Goal: Task Accomplishment & Management: Use online tool/utility

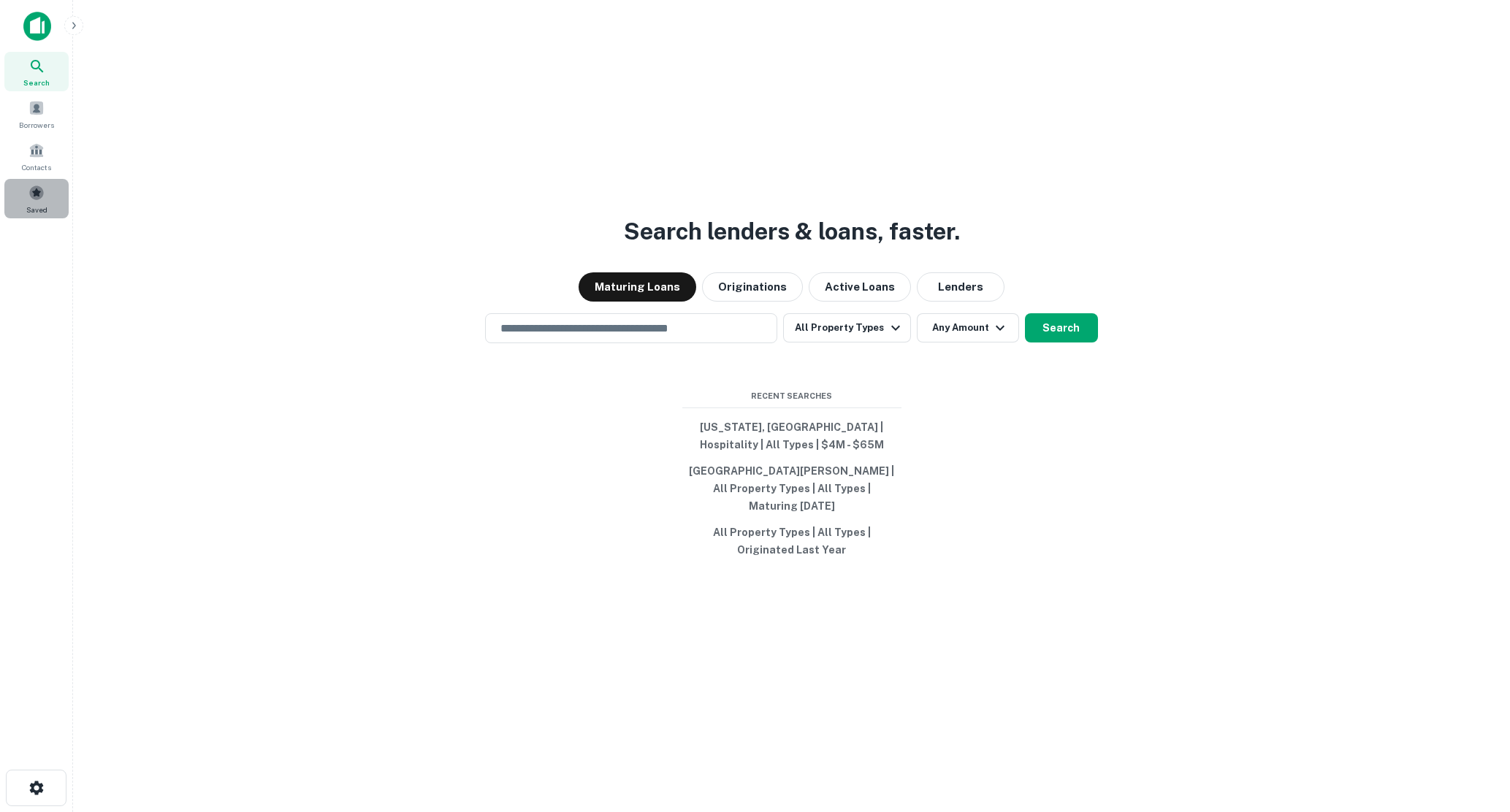
click at [38, 192] on span at bounding box center [36, 193] width 16 height 16
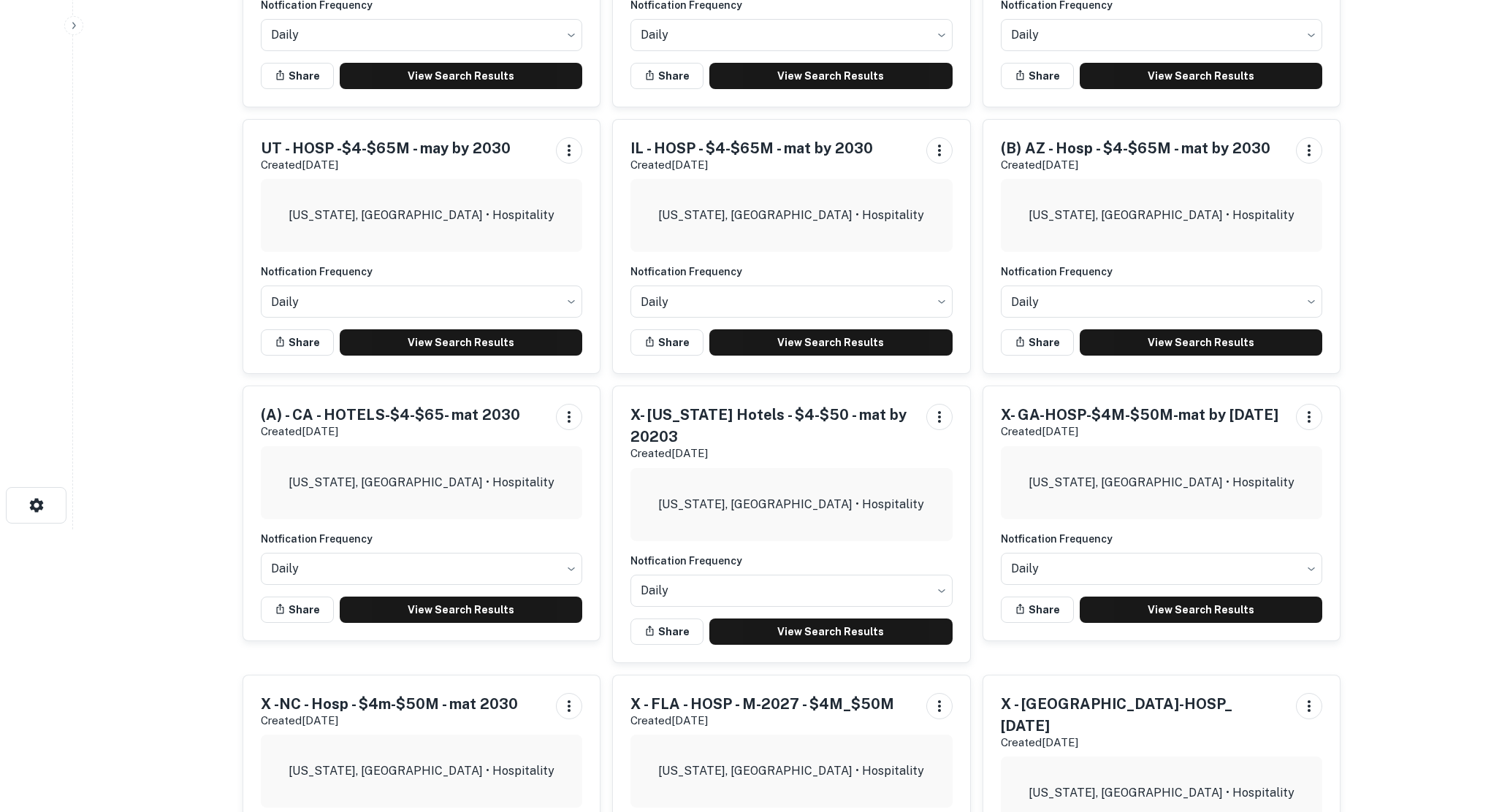
scroll to position [292, 0]
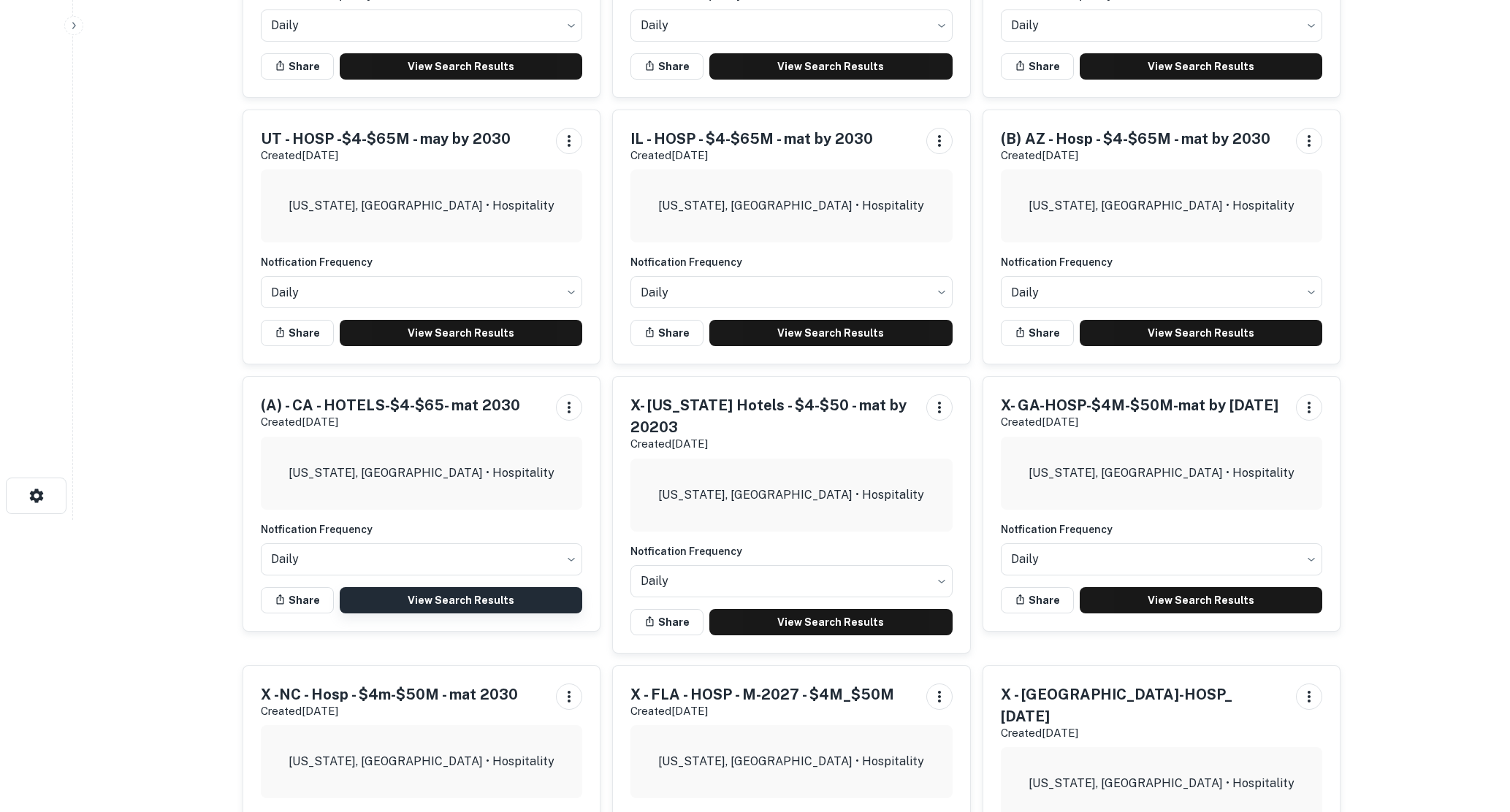
click at [455, 598] on link "View Search Results" at bounding box center [462, 600] width 243 height 27
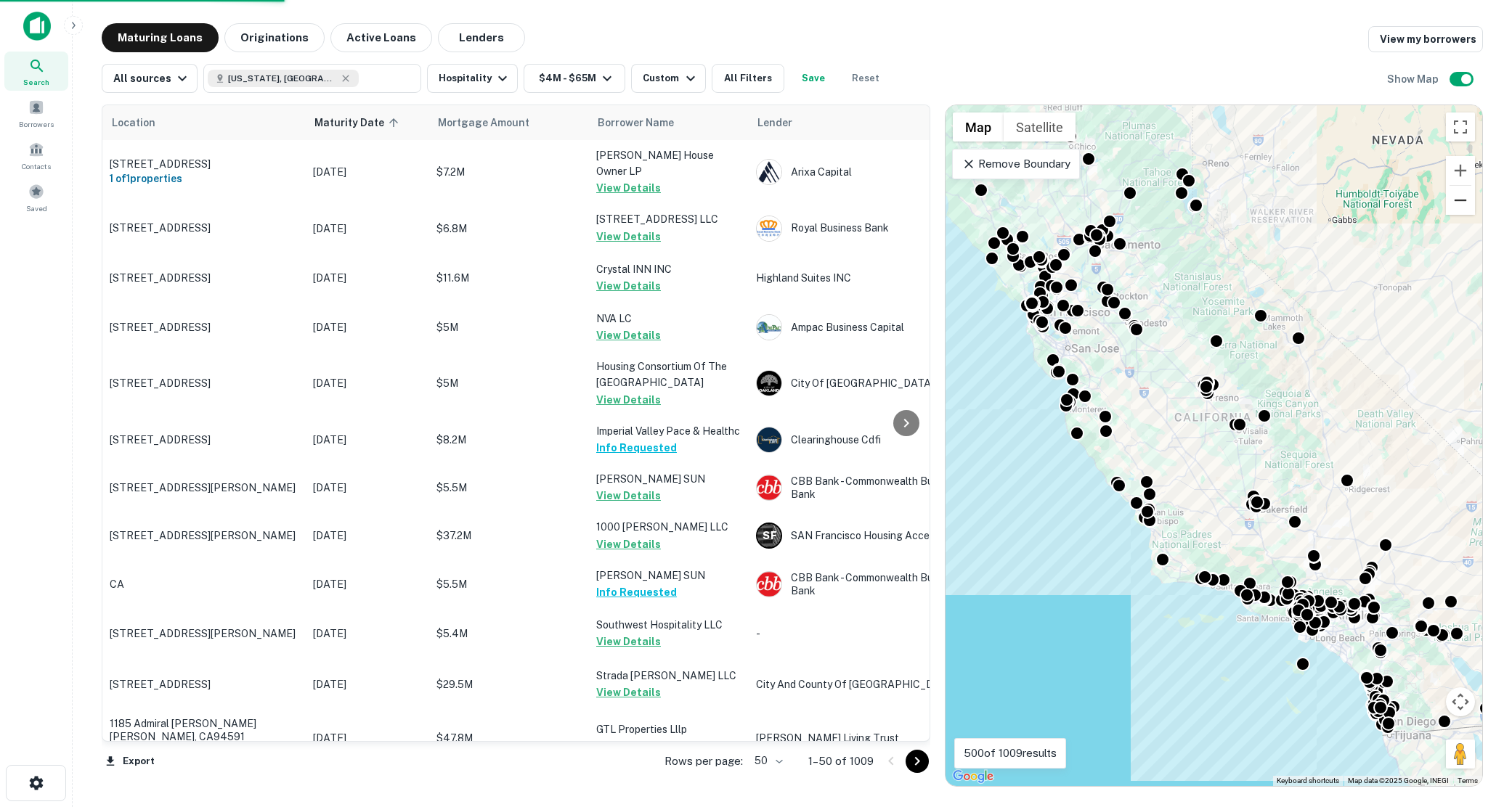
click at [1462, 209] on button "Zoom out" at bounding box center [1461, 201] width 29 height 29
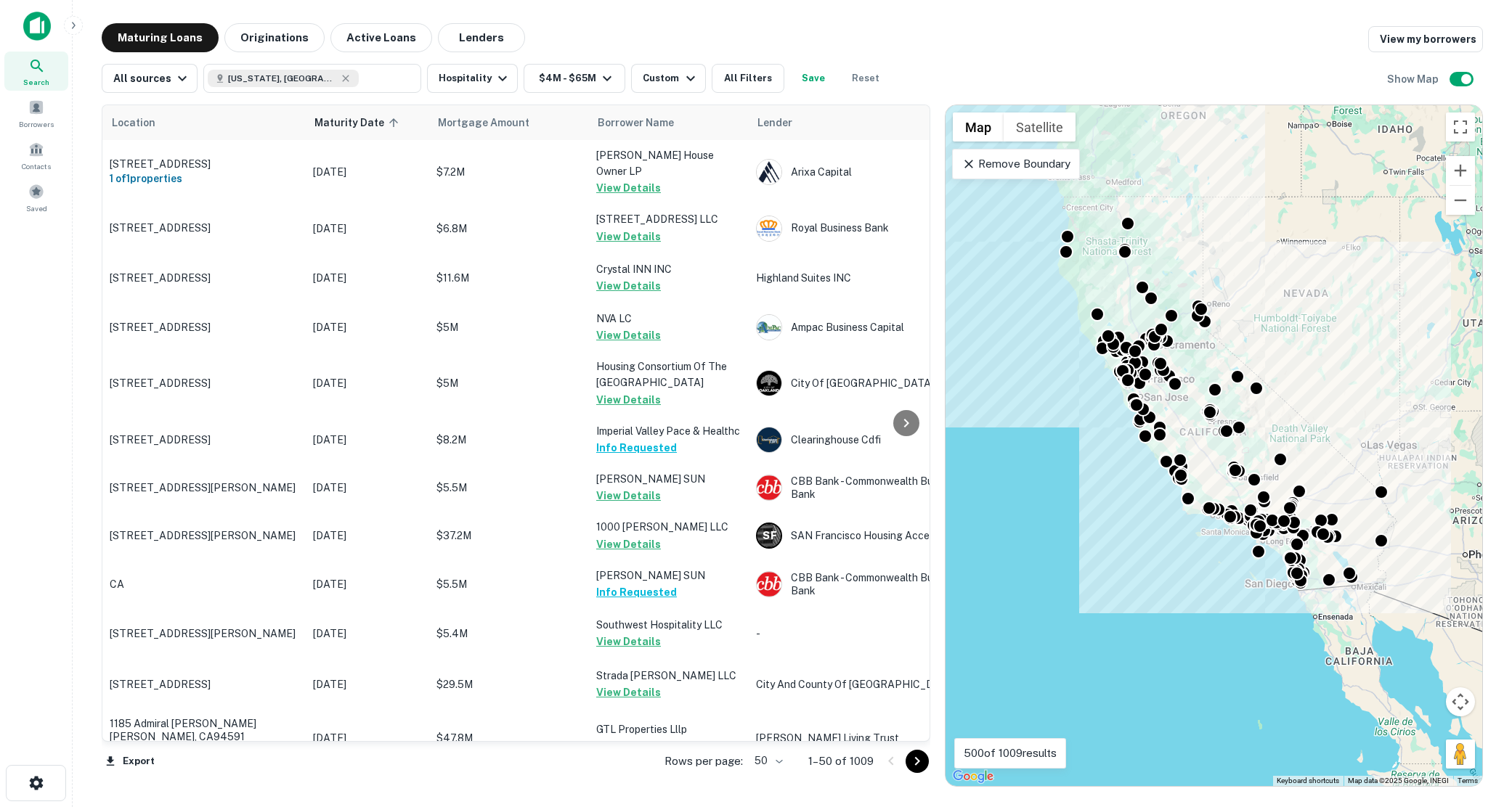
click at [780, 760] on body "Search Borrowers Contacts Saved Maturing Loans Originations Active Loans Lender…" at bounding box center [756, 403] width 1512 height 807
click at [761, 777] on li "100" at bounding box center [769, 777] width 42 height 27
click at [923, 758] on icon "Go to next page" at bounding box center [916, 761] width 17 height 17
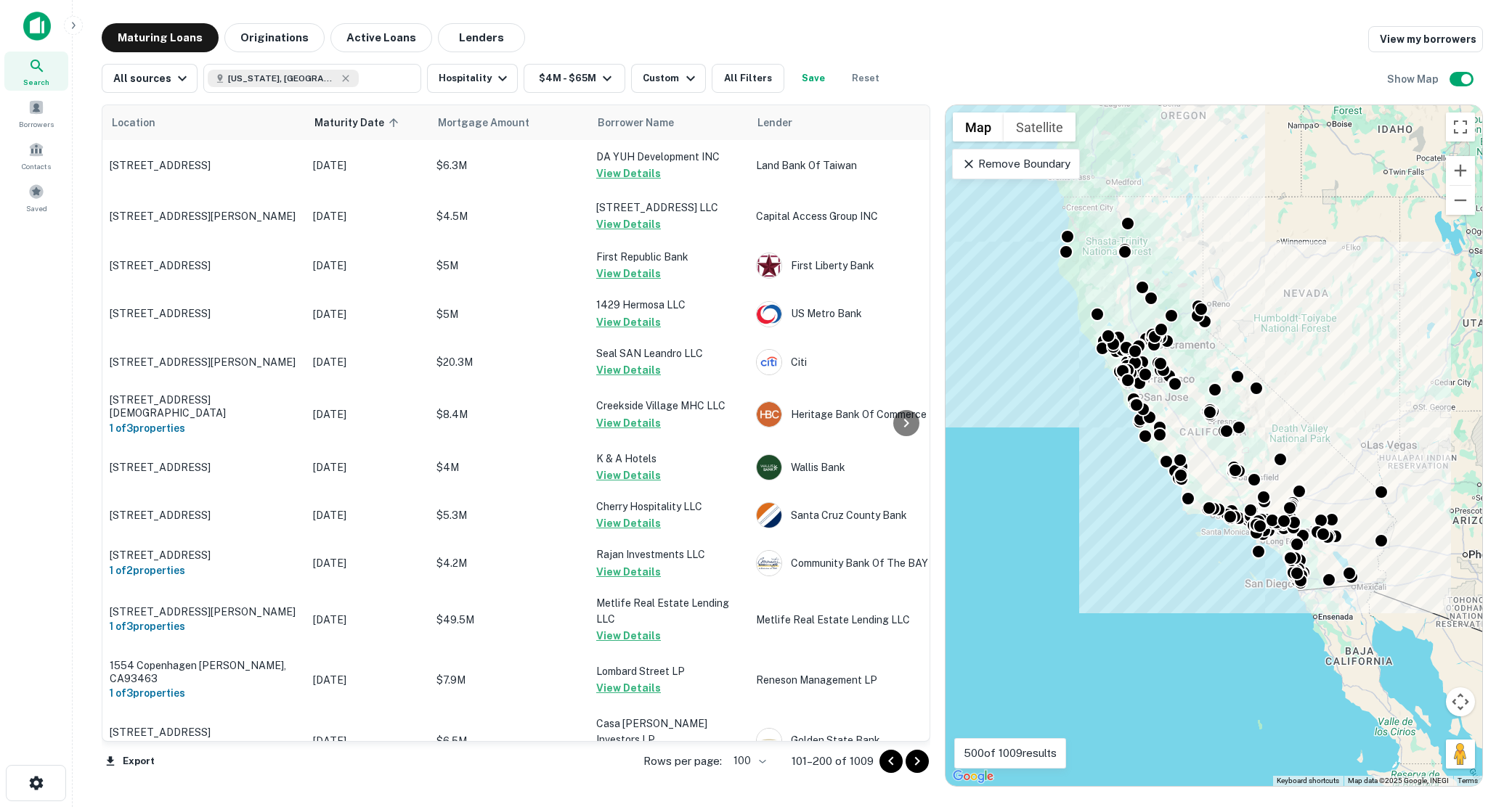
click at [915, 760] on icon "Go to next page" at bounding box center [916, 761] width 17 height 17
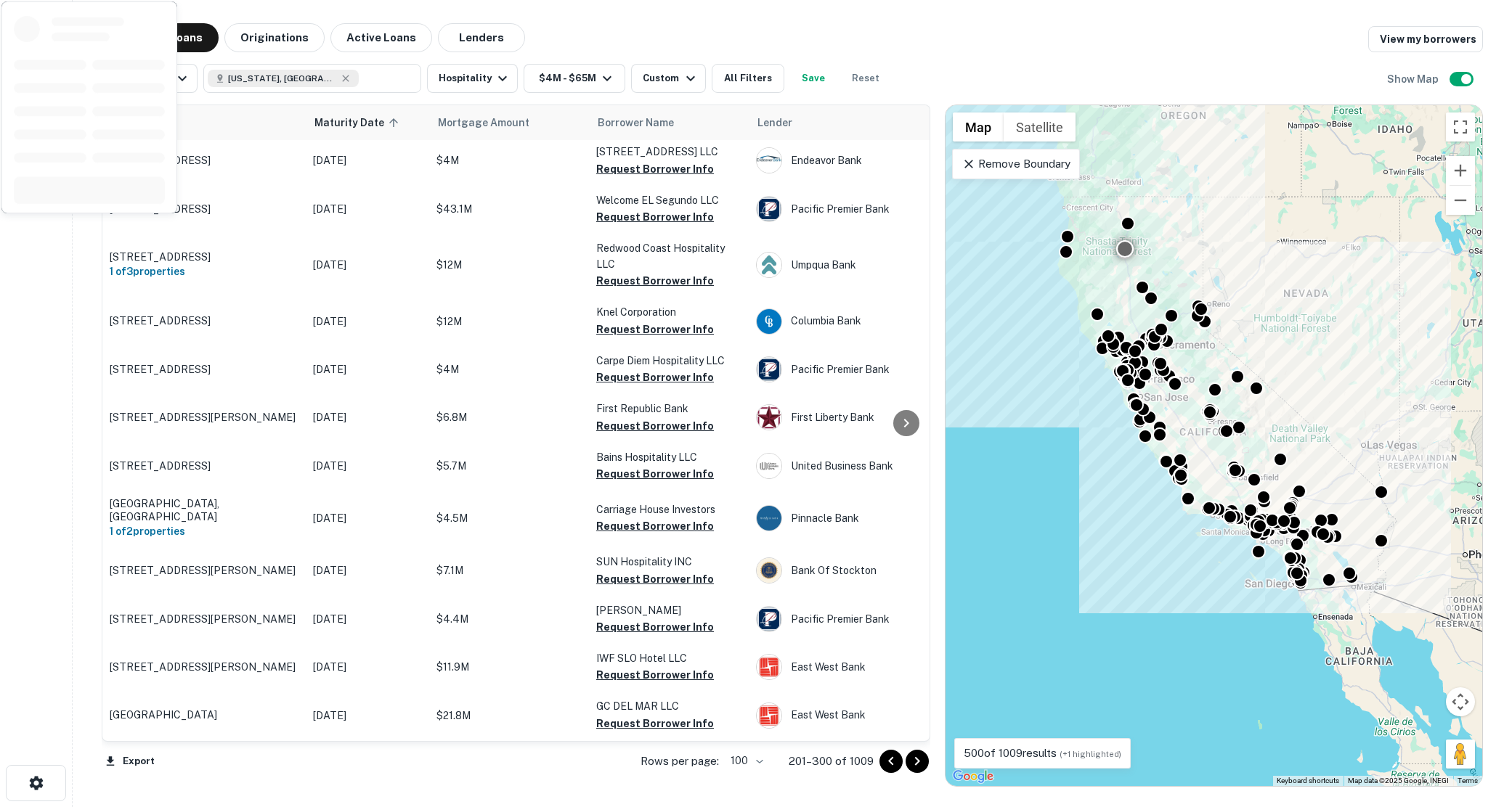
scroll to position [1670, 0]
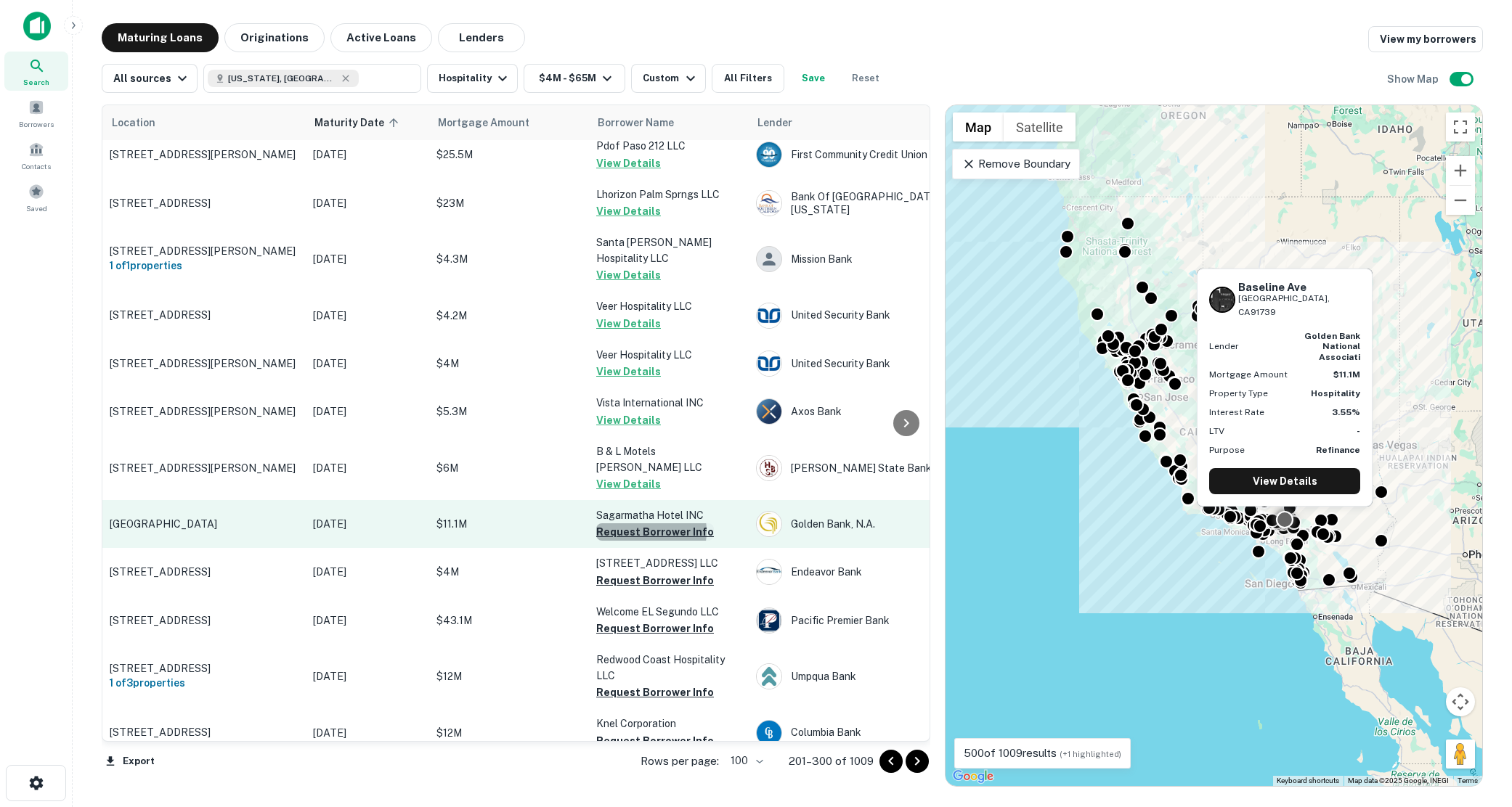
click at [636, 523] on button "Request Borrower Info" at bounding box center [655, 531] width 117 height 17
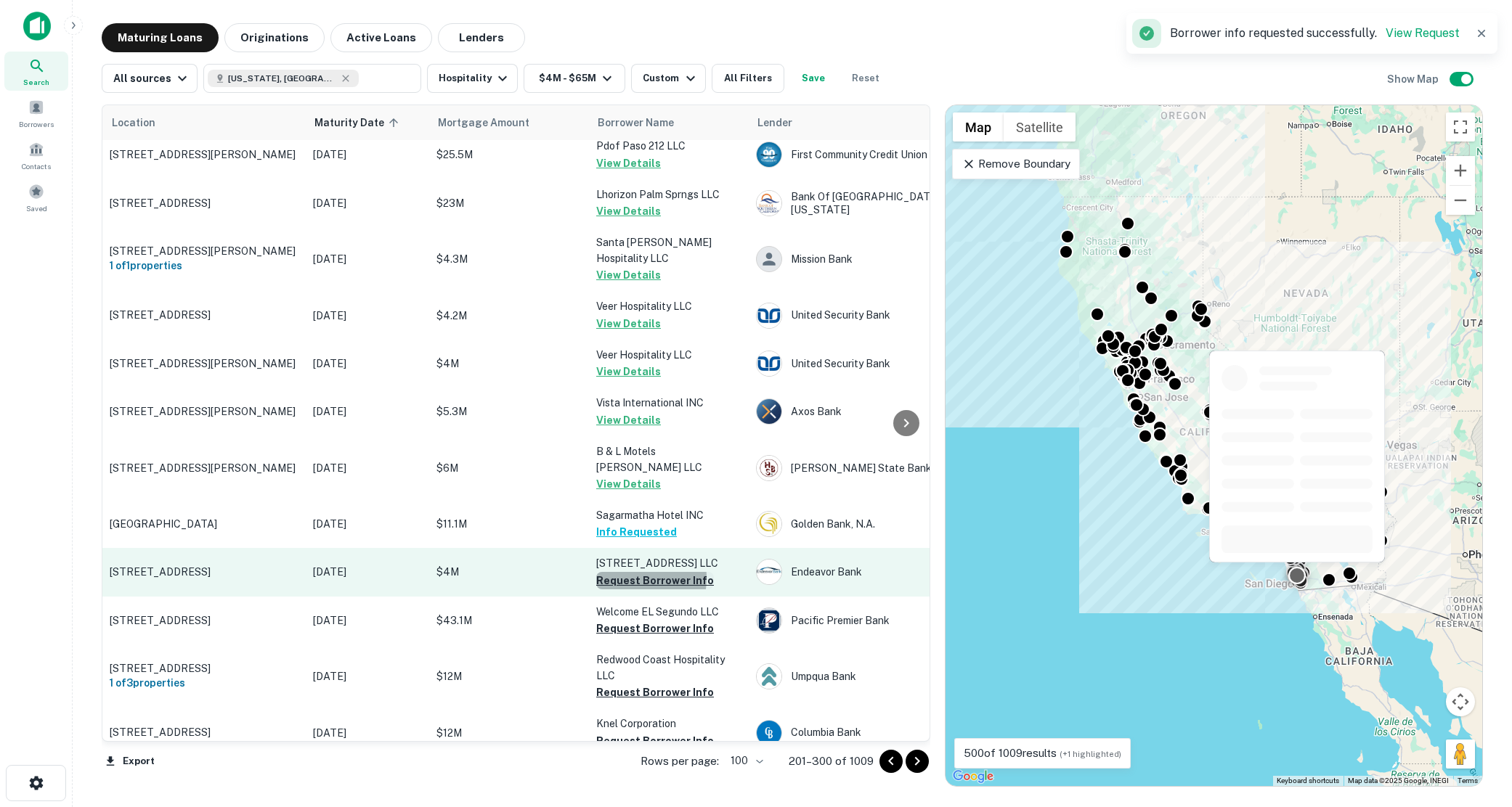
click at [630, 573] on button "Request Borrower Info" at bounding box center [655, 581] width 117 height 17
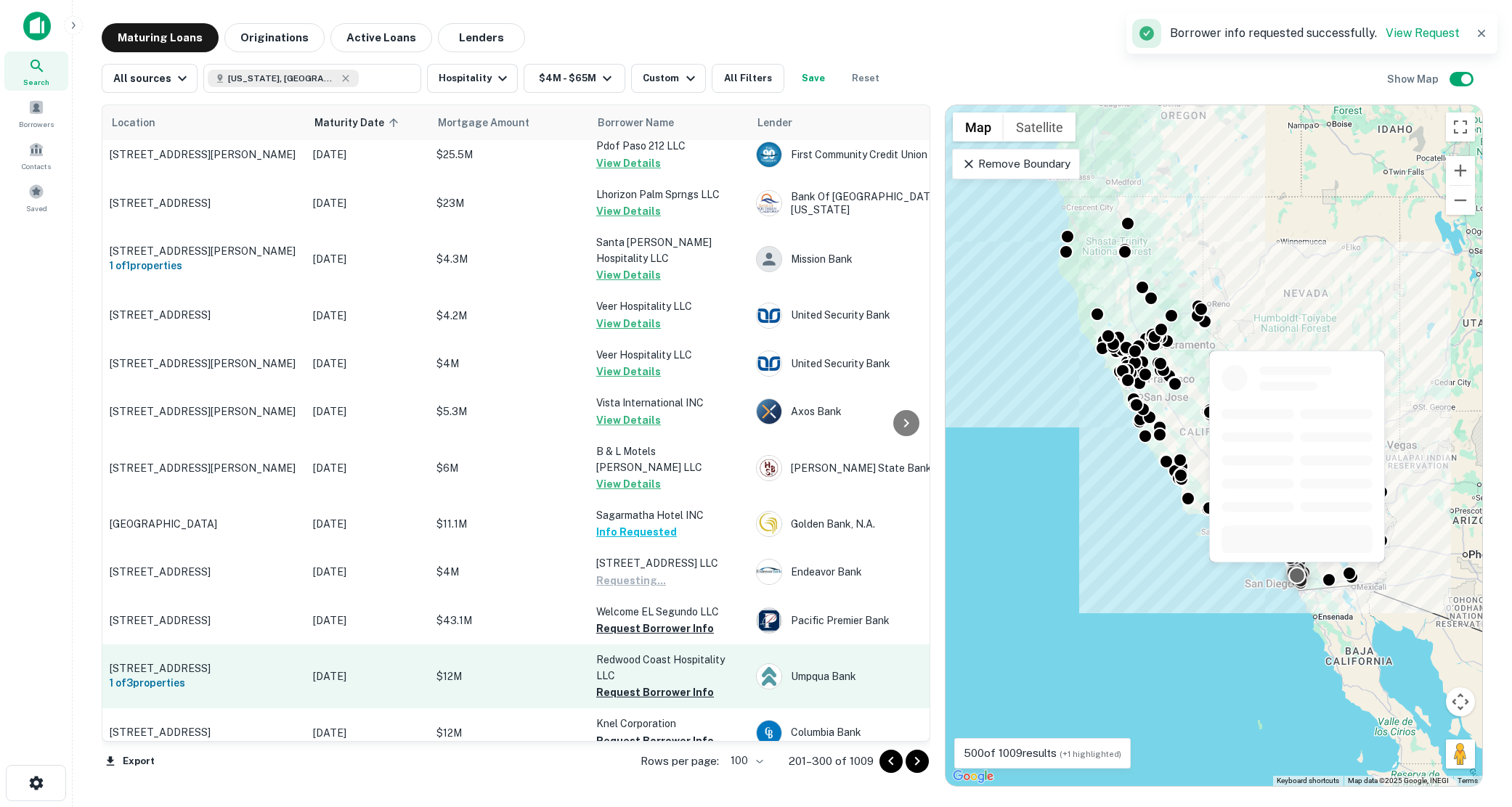
click at [625, 620] on button "Request Borrower Info" at bounding box center [655, 628] width 117 height 17
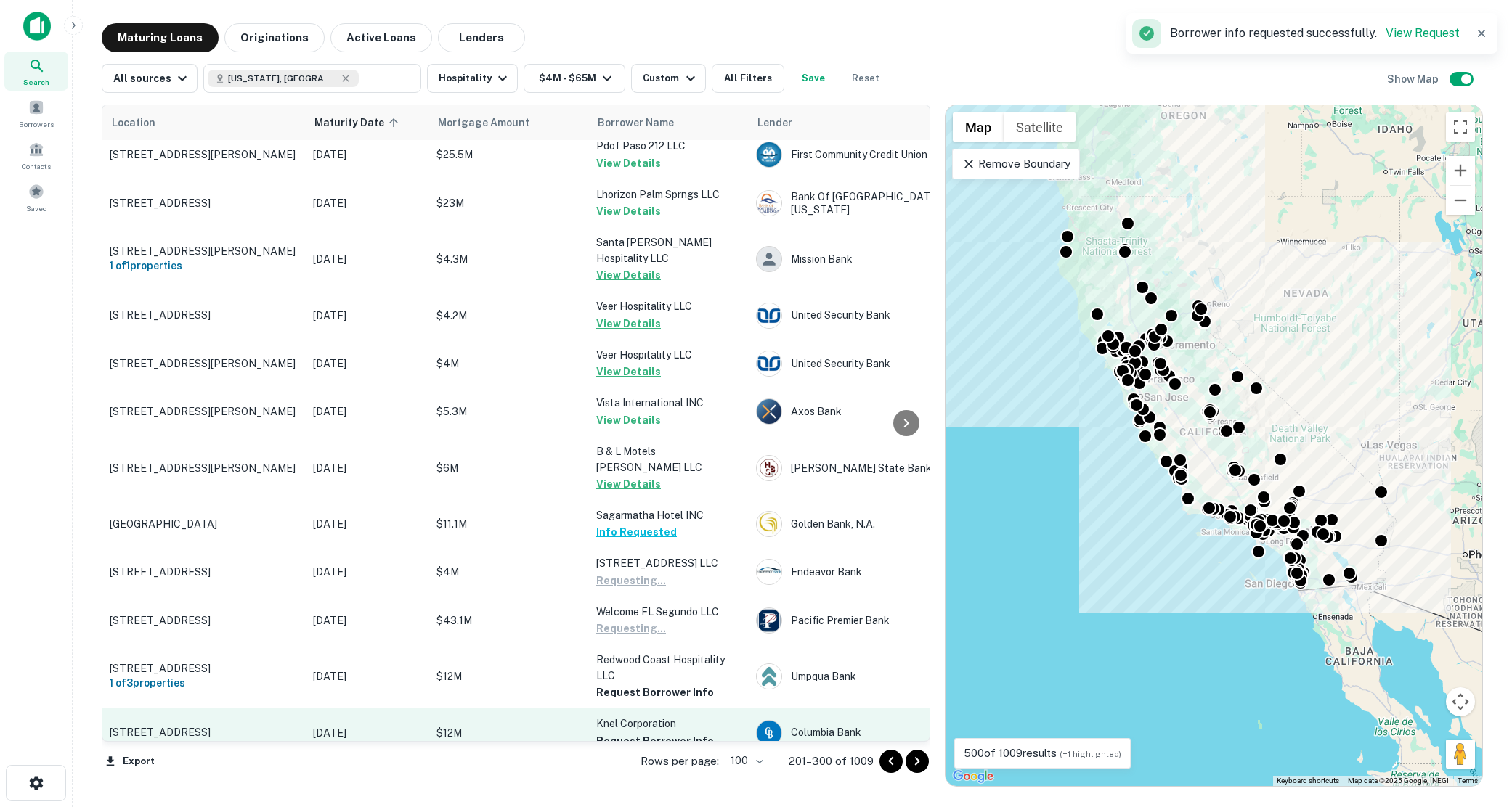
click at [626, 684] on button "Request Borrower Info" at bounding box center [655, 692] width 117 height 17
click at [626, 733] on button "Request Borrower Info" at bounding box center [655, 741] width 117 height 17
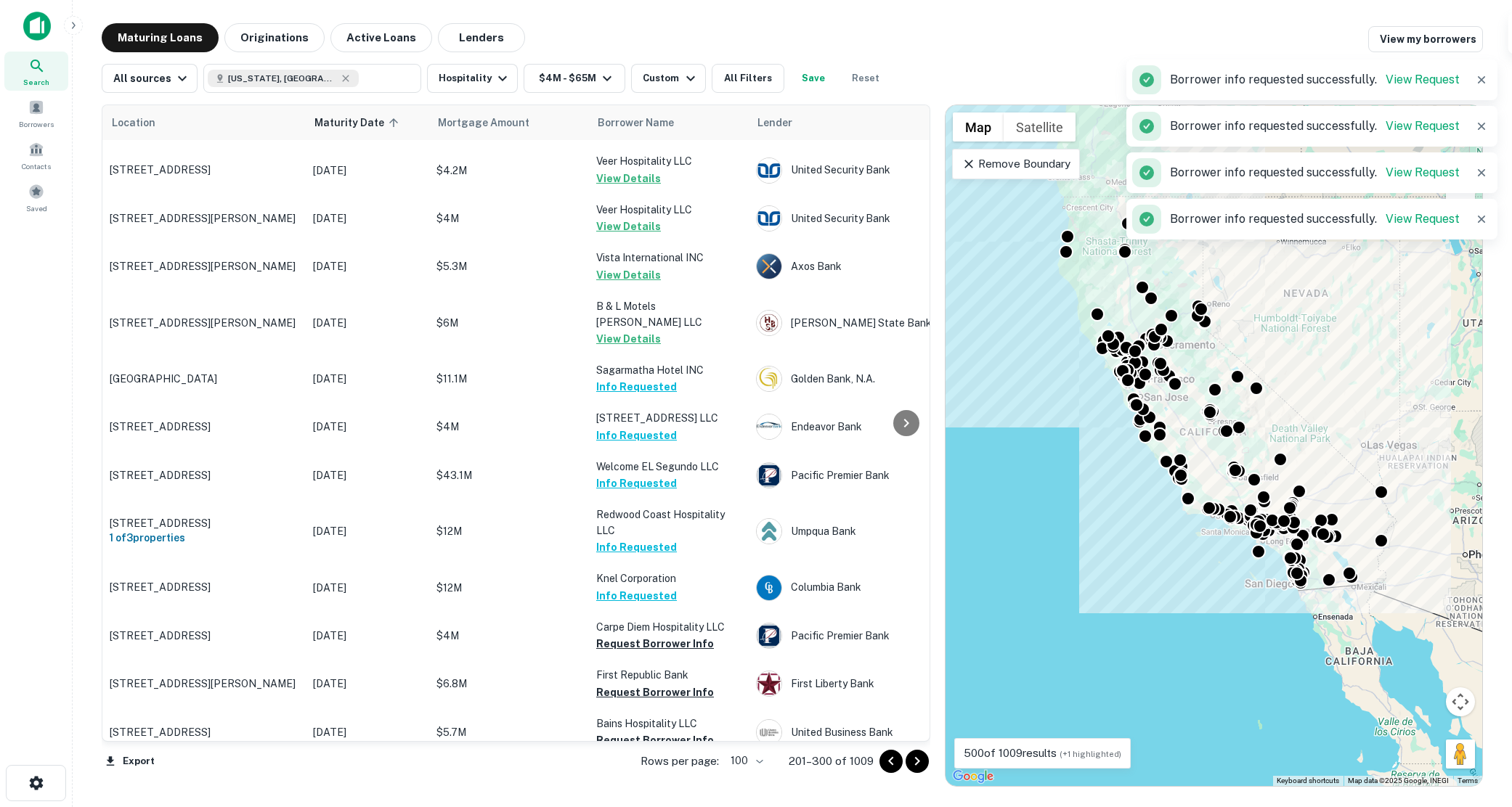
scroll to position [1960, 0]
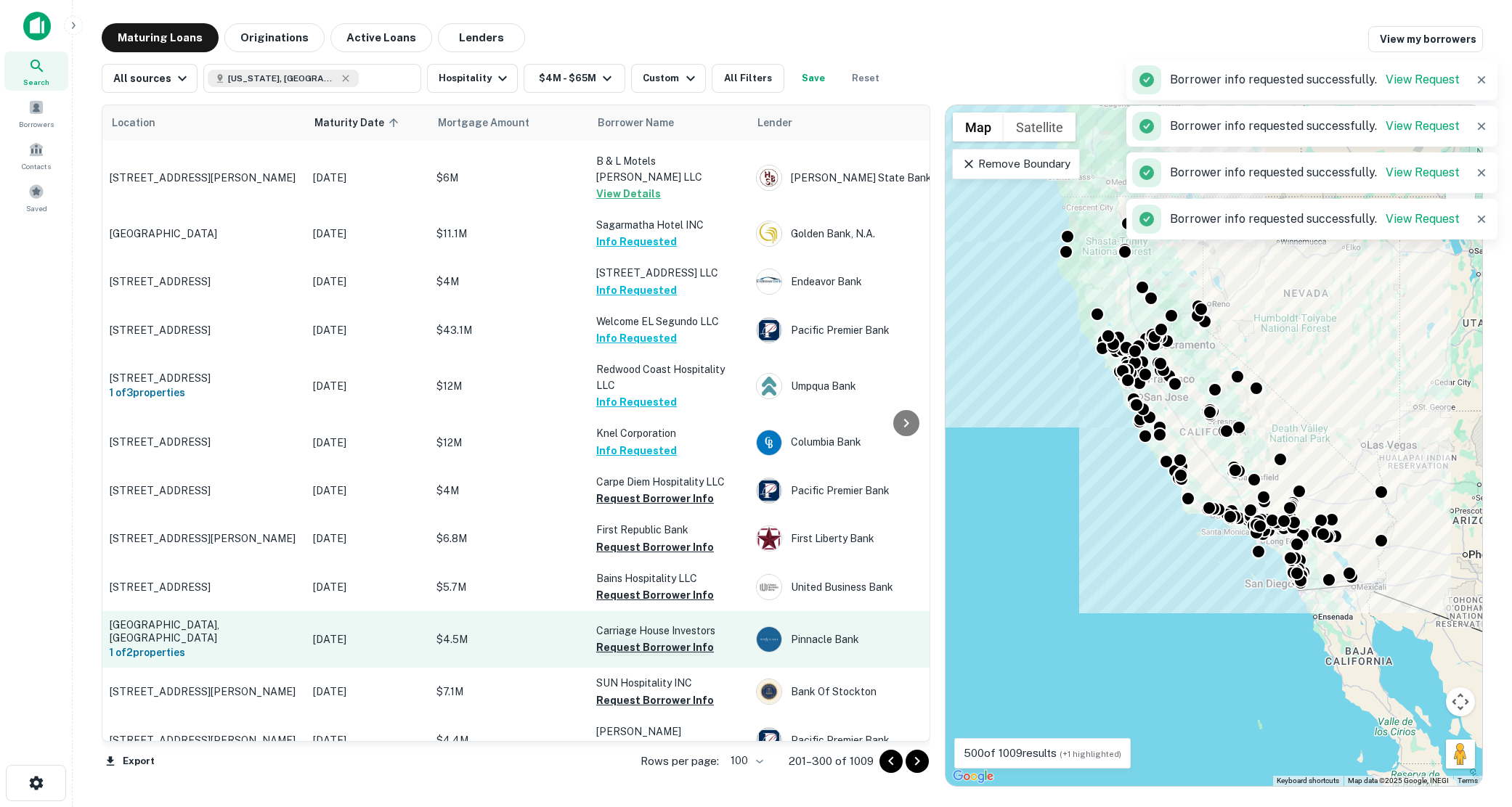
click at [639, 490] on button "Request Borrower Info" at bounding box center [655, 498] width 117 height 17
click at [641, 539] on button "Request Borrower Info" at bounding box center [655, 547] width 117 height 17
click at [636, 586] on button "Request Borrower Info" at bounding box center [655, 594] width 117 height 17
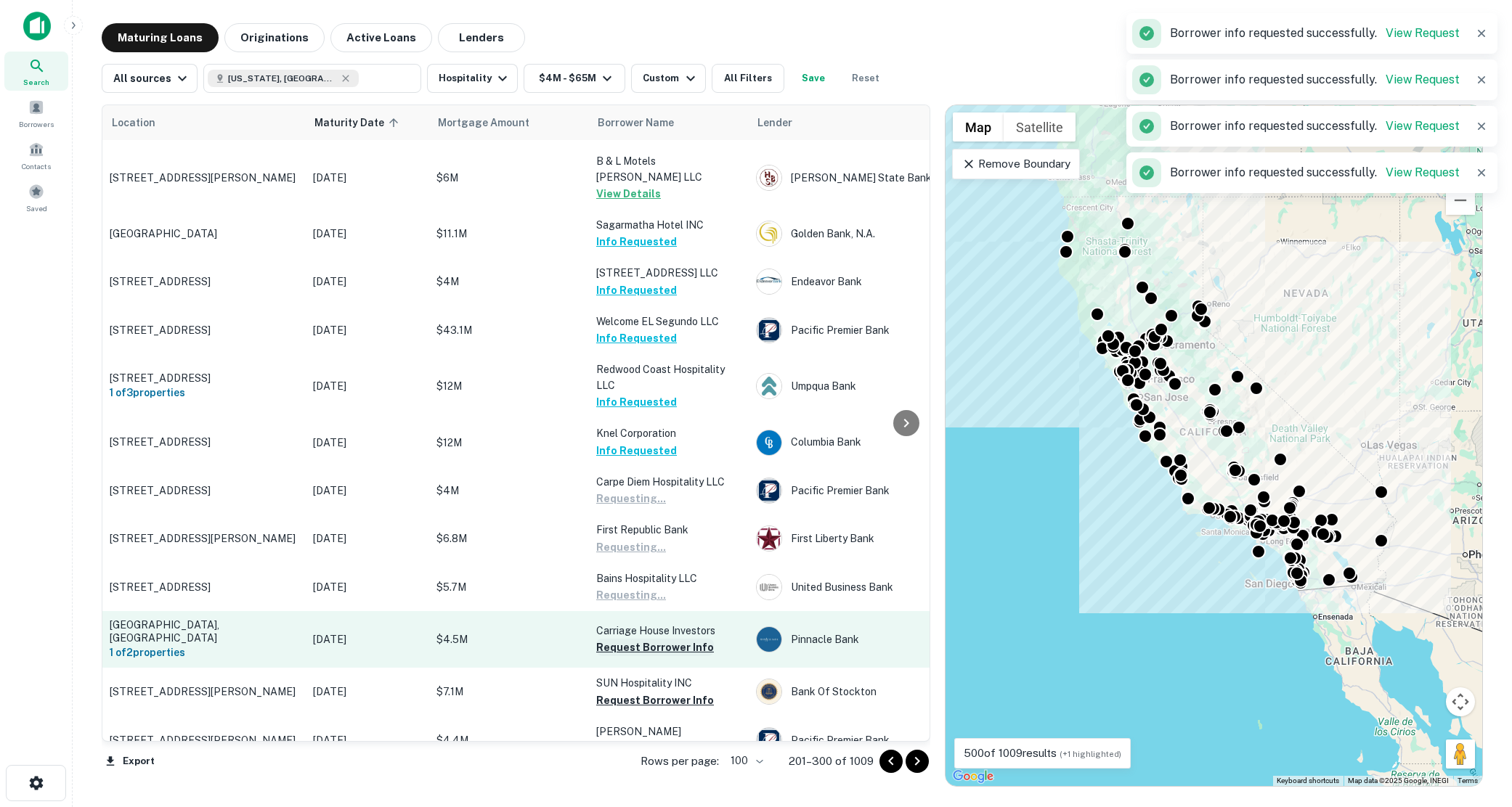
click at [635, 638] on button "Request Borrower Info" at bounding box center [655, 647] width 117 height 17
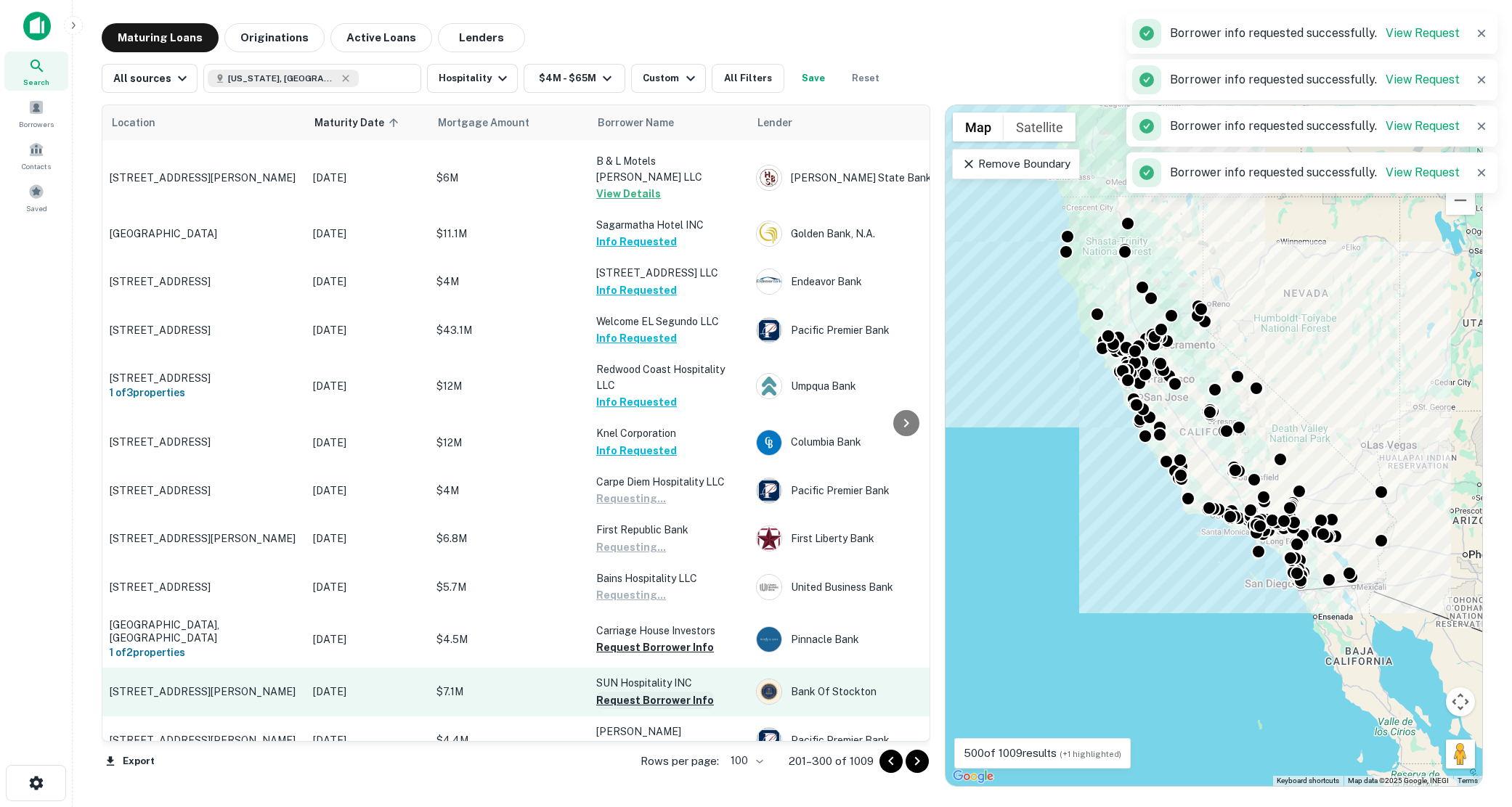
click at [635, 692] on button "Request Borrower Info" at bounding box center [655, 700] width 117 height 17
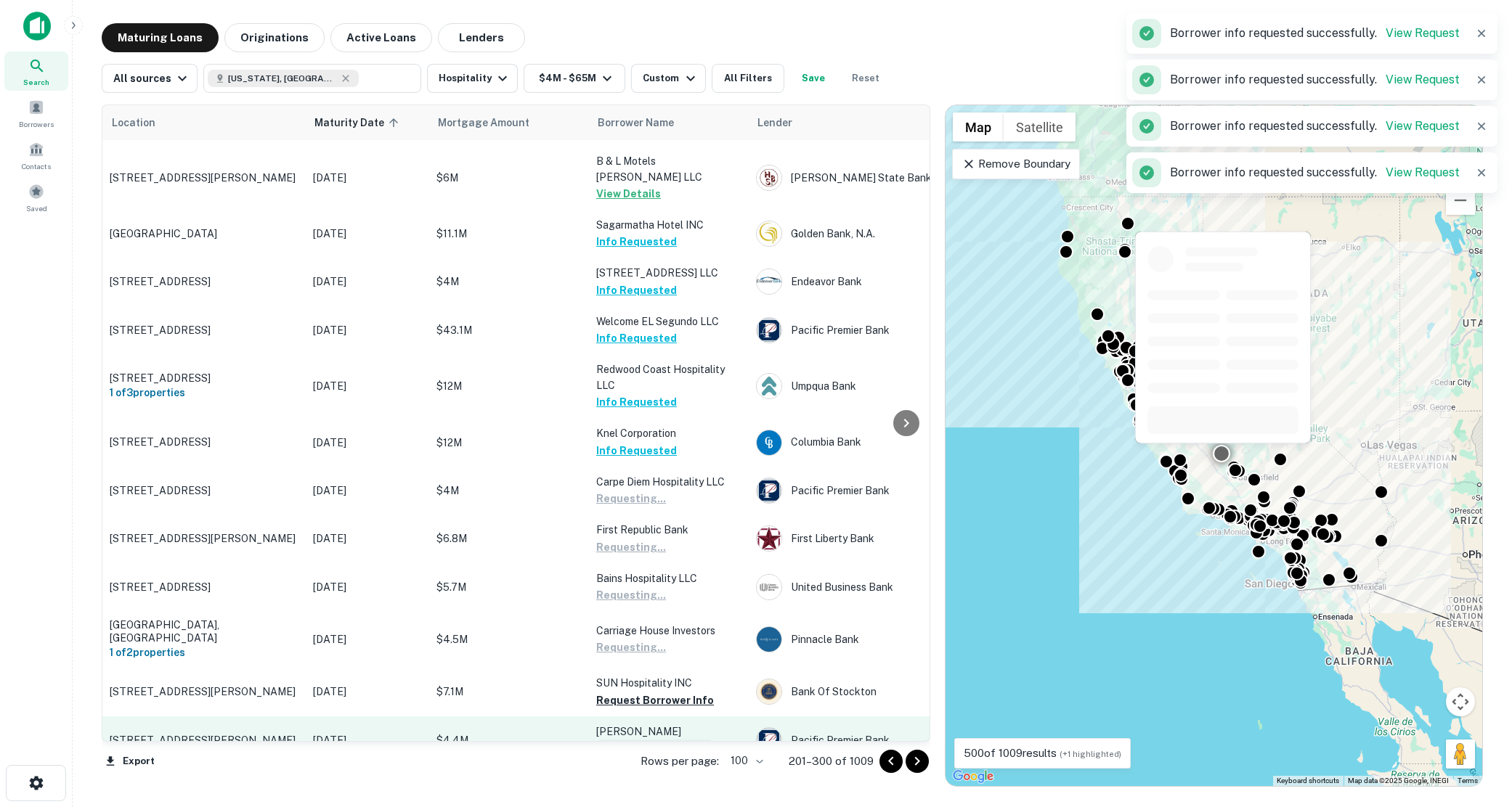
click at [633, 740] on button "Request Borrower Info" at bounding box center [655, 748] width 117 height 17
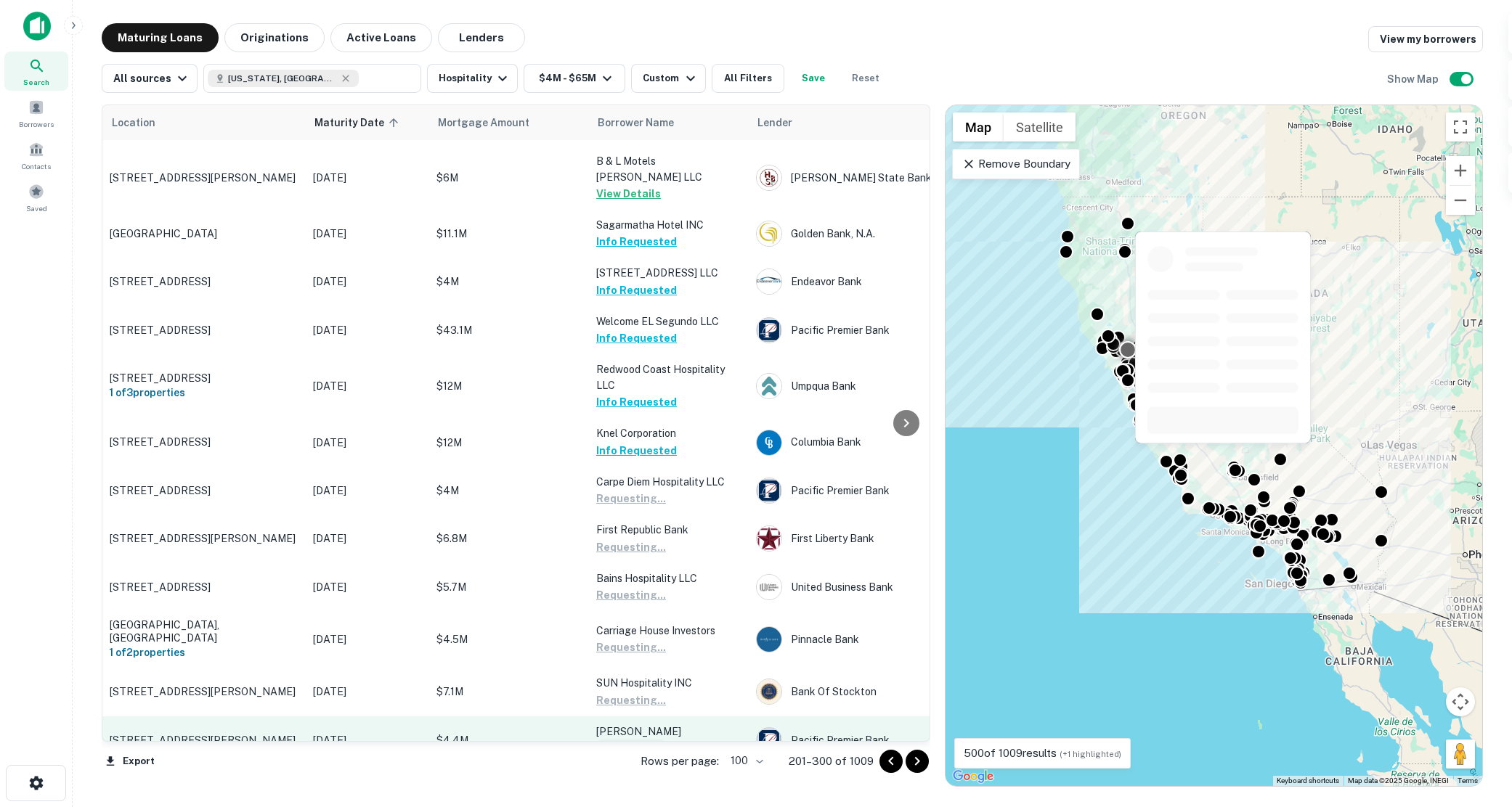
scroll to position [2180, 0]
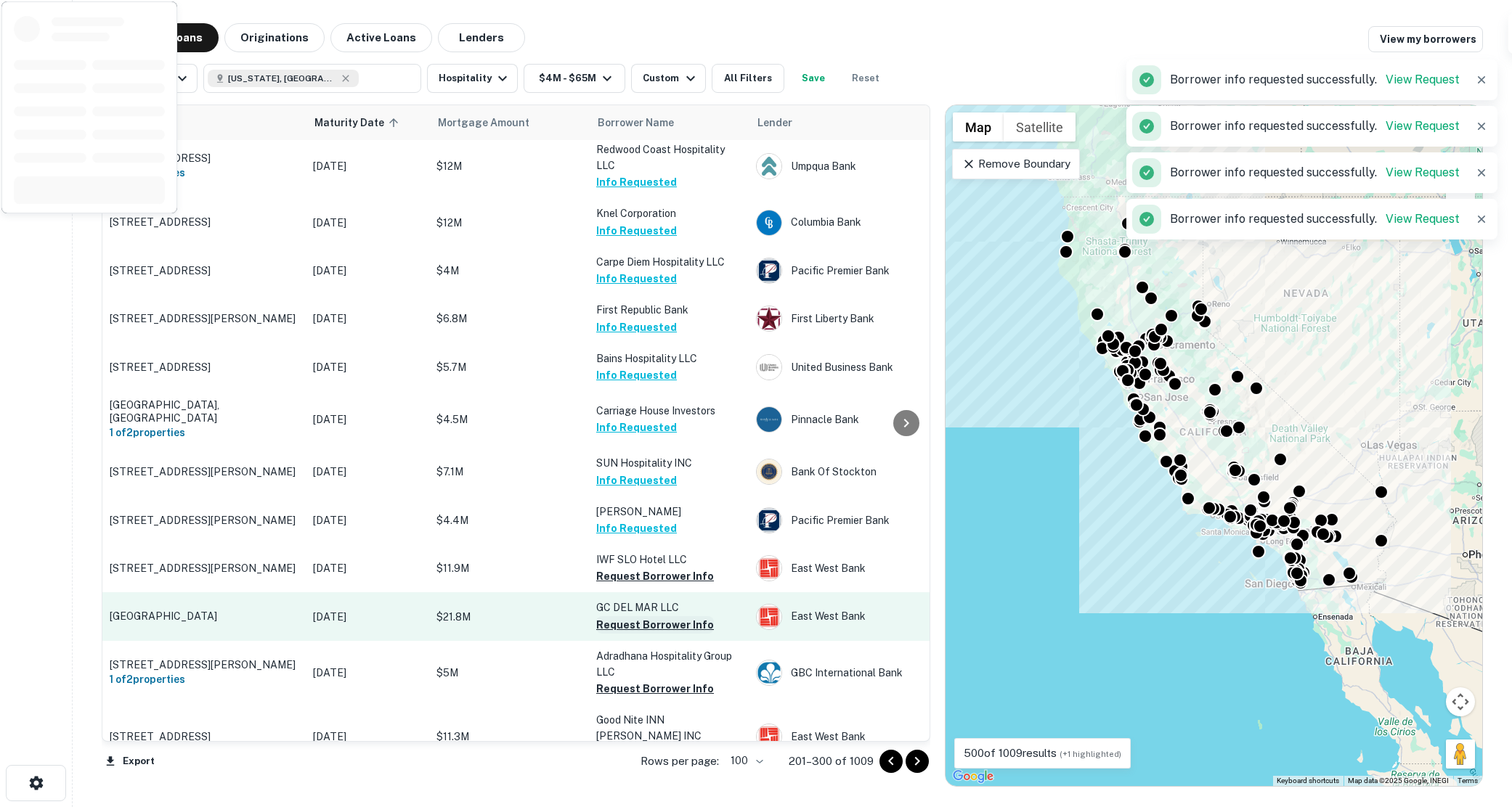
click at [632, 568] on button "Request Borrower Info" at bounding box center [655, 576] width 117 height 17
click at [636, 616] on button "Request Borrower Info" at bounding box center [655, 625] width 117 height 17
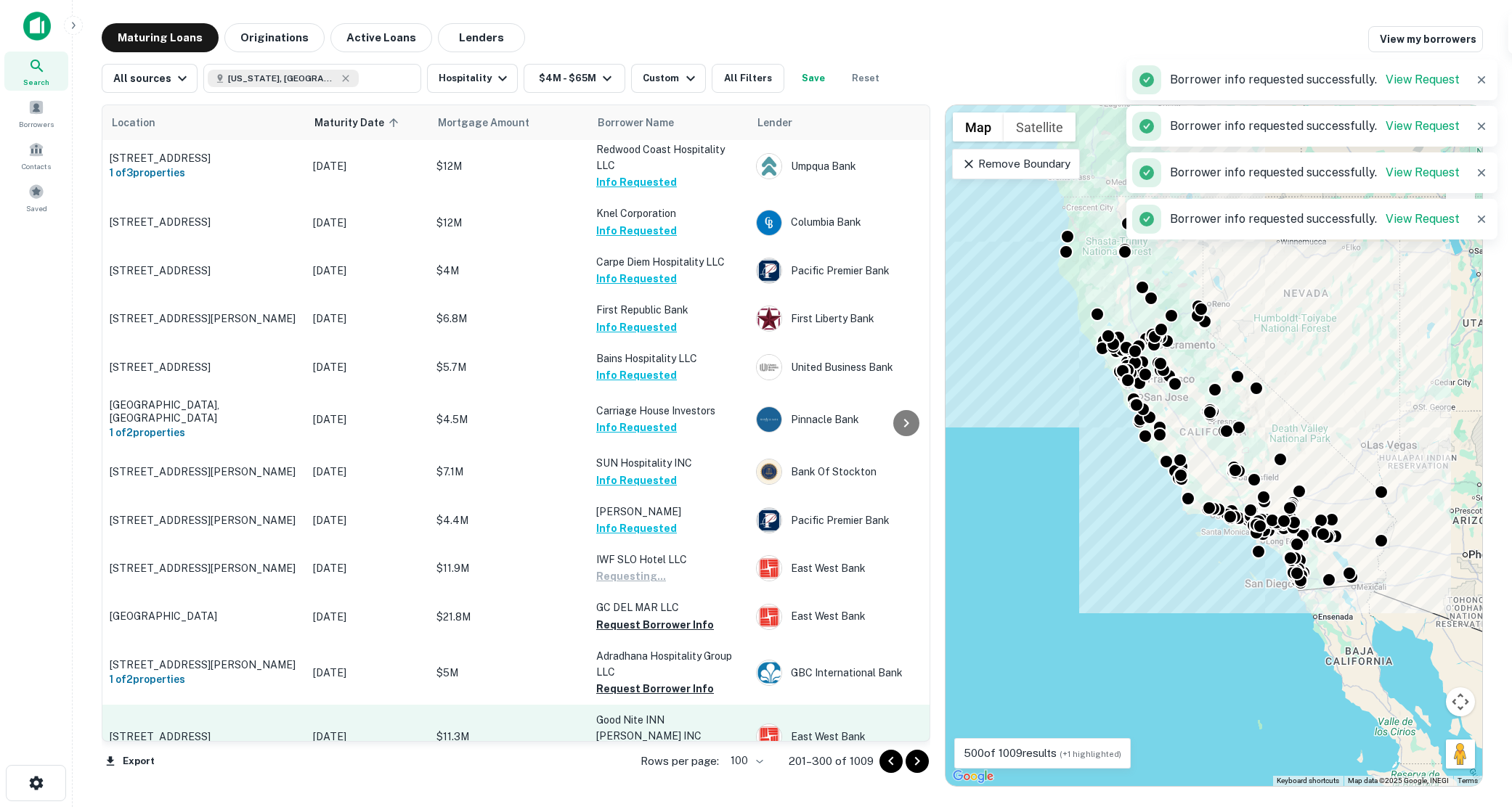
click at [635, 681] on button "Request Borrower Info" at bounding box center [655, 689] width 117 height 17
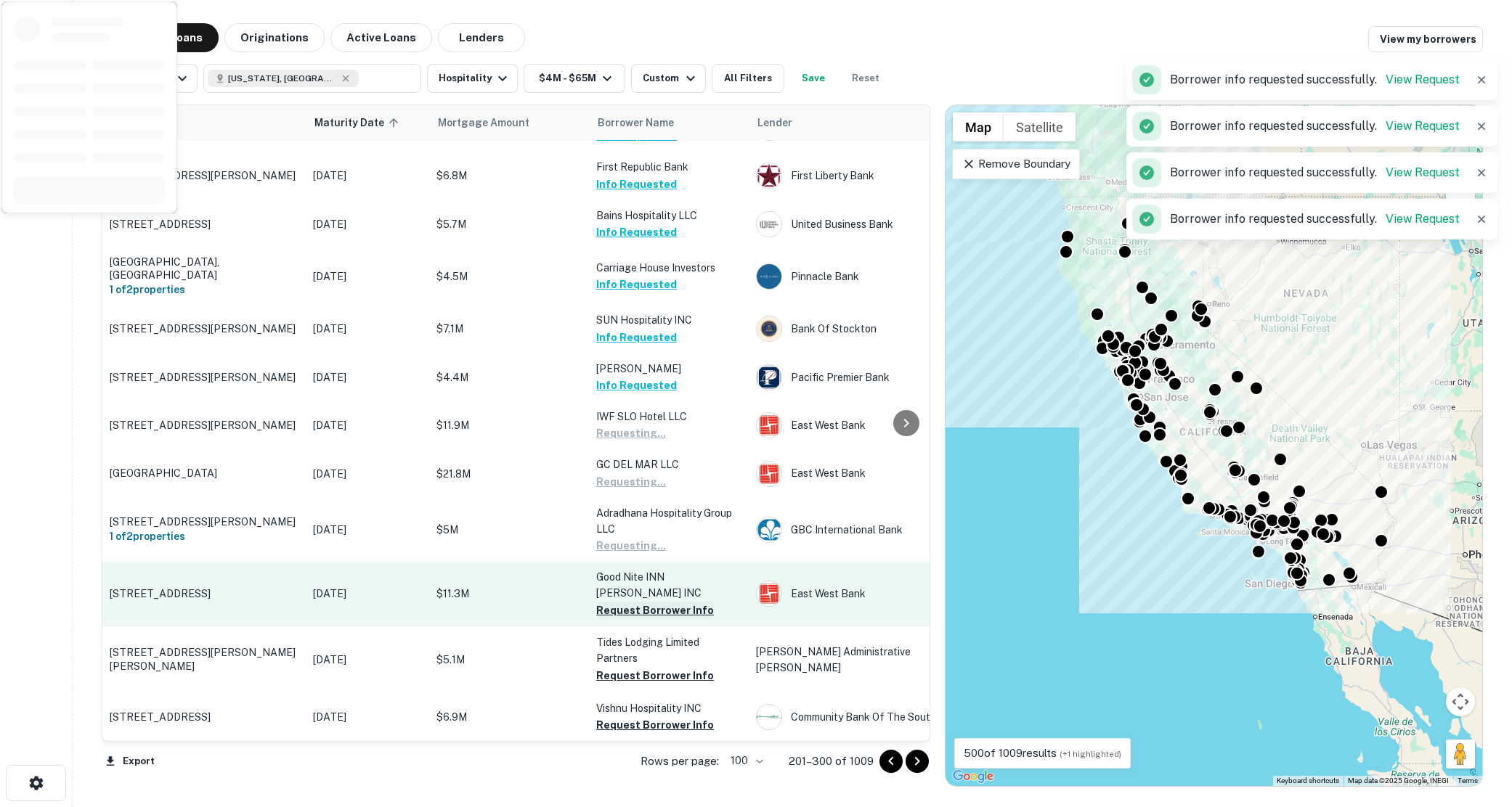
click at [640, 602] on button "Request Borrower Info" at bounding box center [655, 610] width 117 height 17
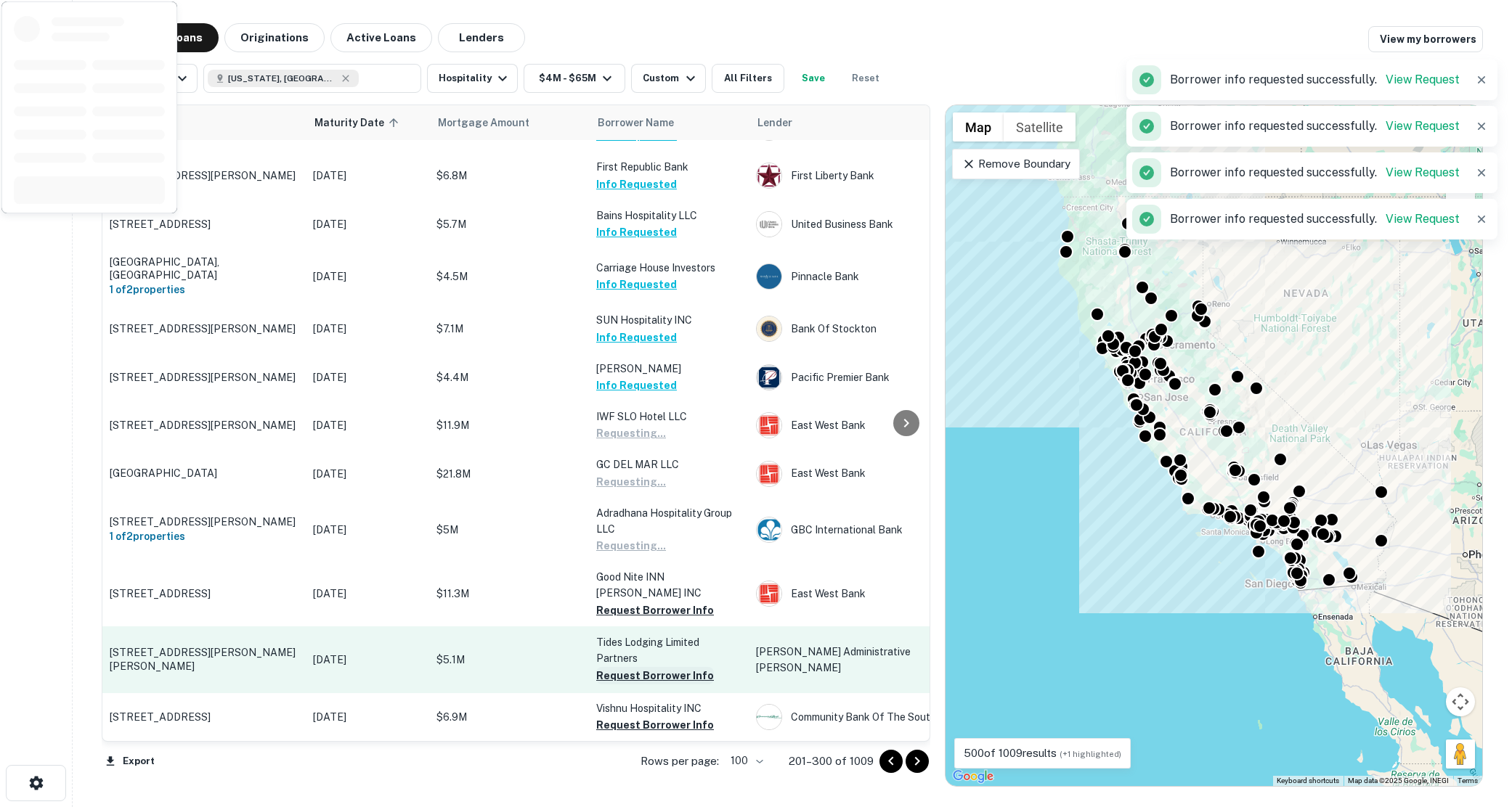
click at [641, 667] on button "Request Borrower Info" at bounding box center [655, 675] width 117 height 17
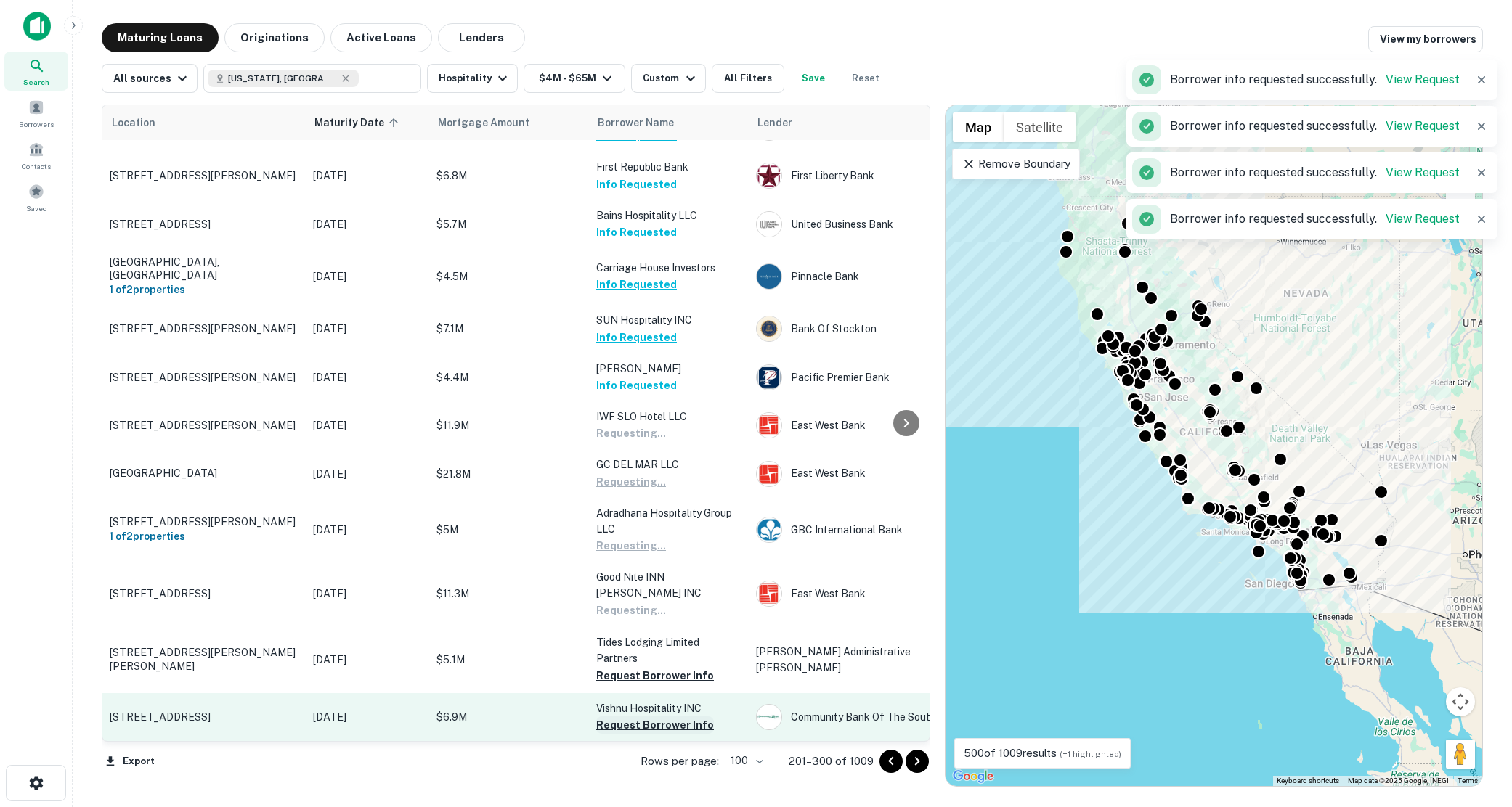
click at [641, 716] on button "Request Borrower Info" at bounding box center [655, 725] width 117 height 17
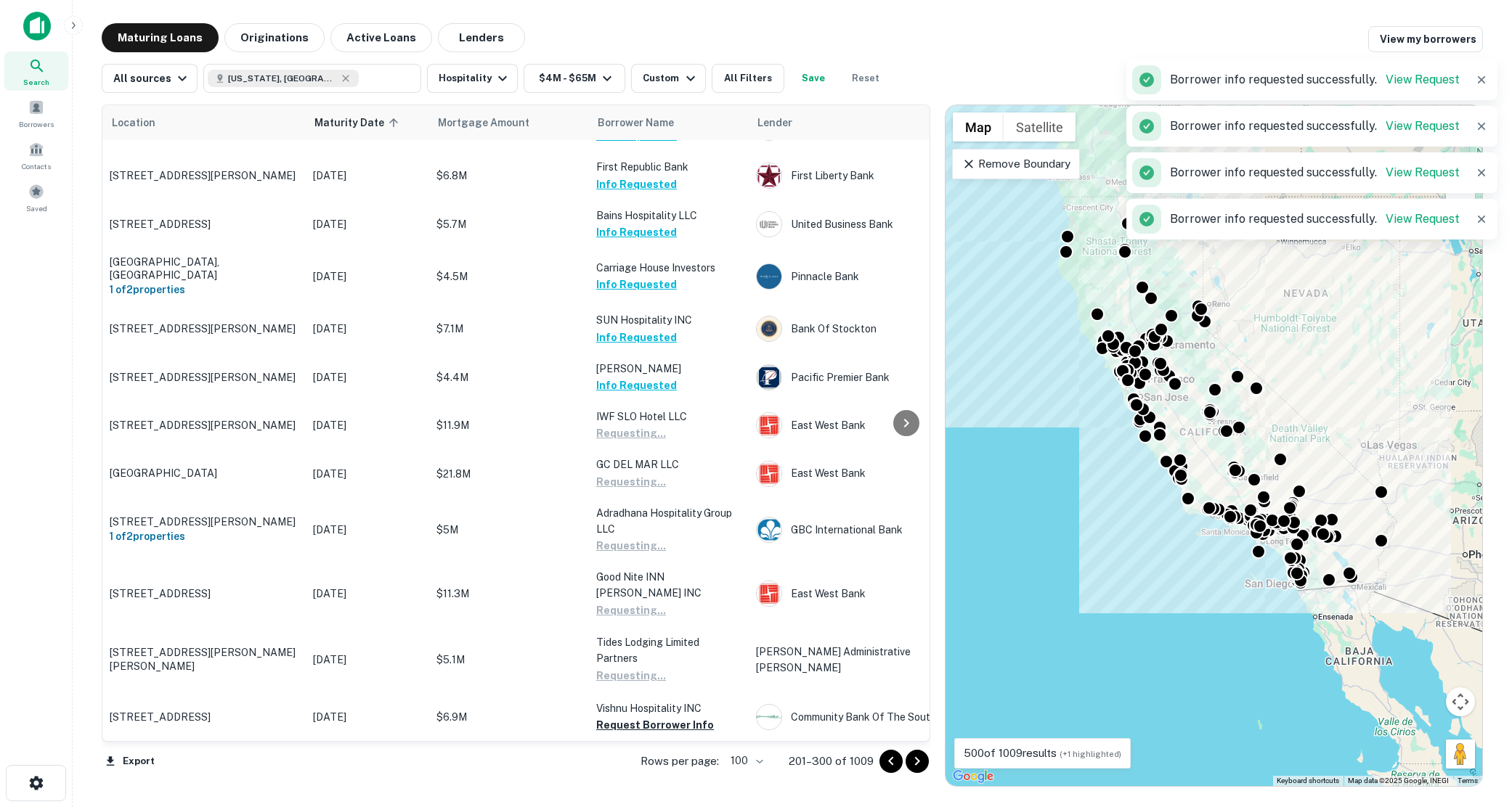
click at [639, 780] on button "Request Borrower Info" at bounding box center [655, 789] width 117 height 17
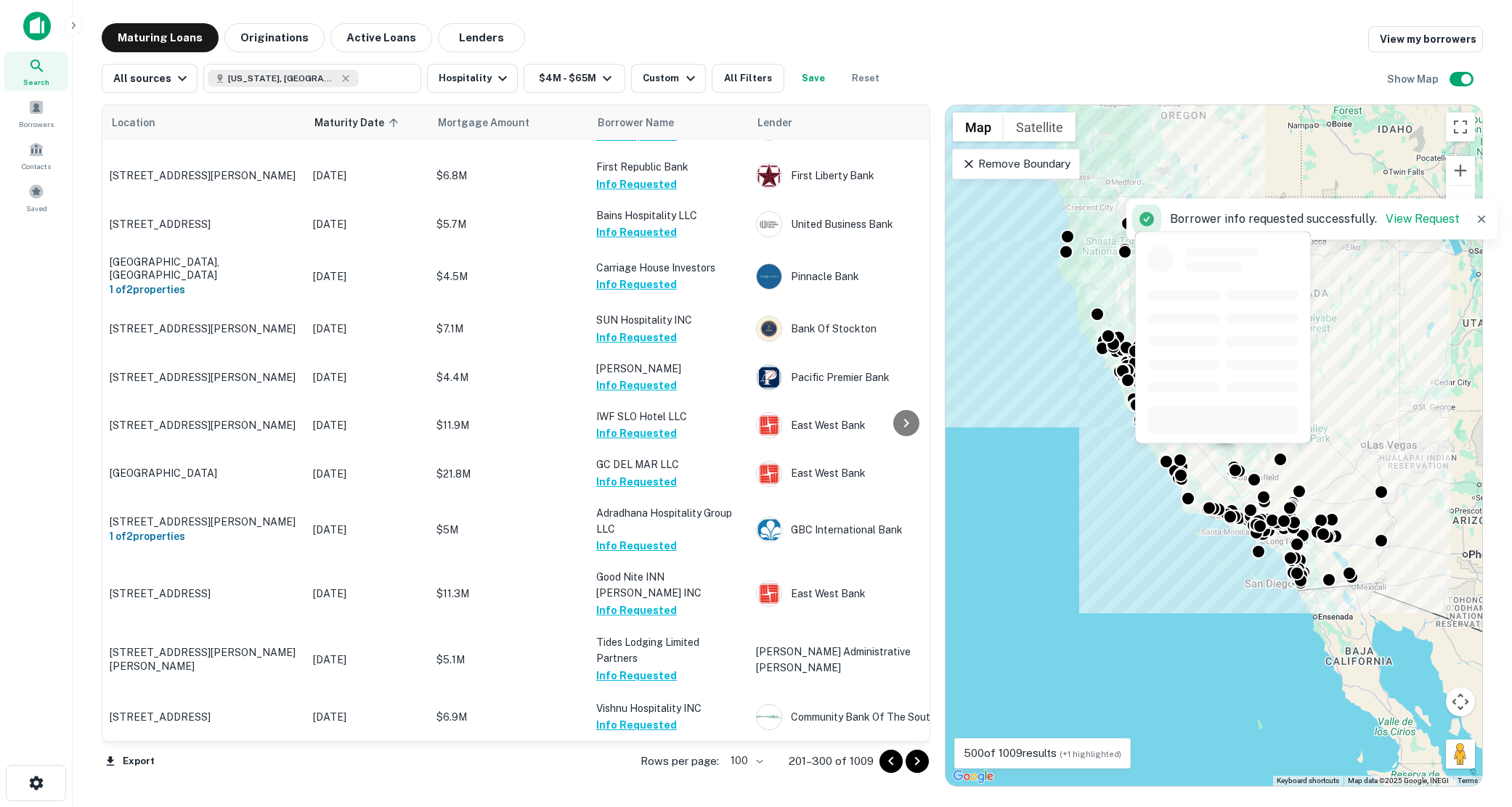
scroll to position [2613, 0]
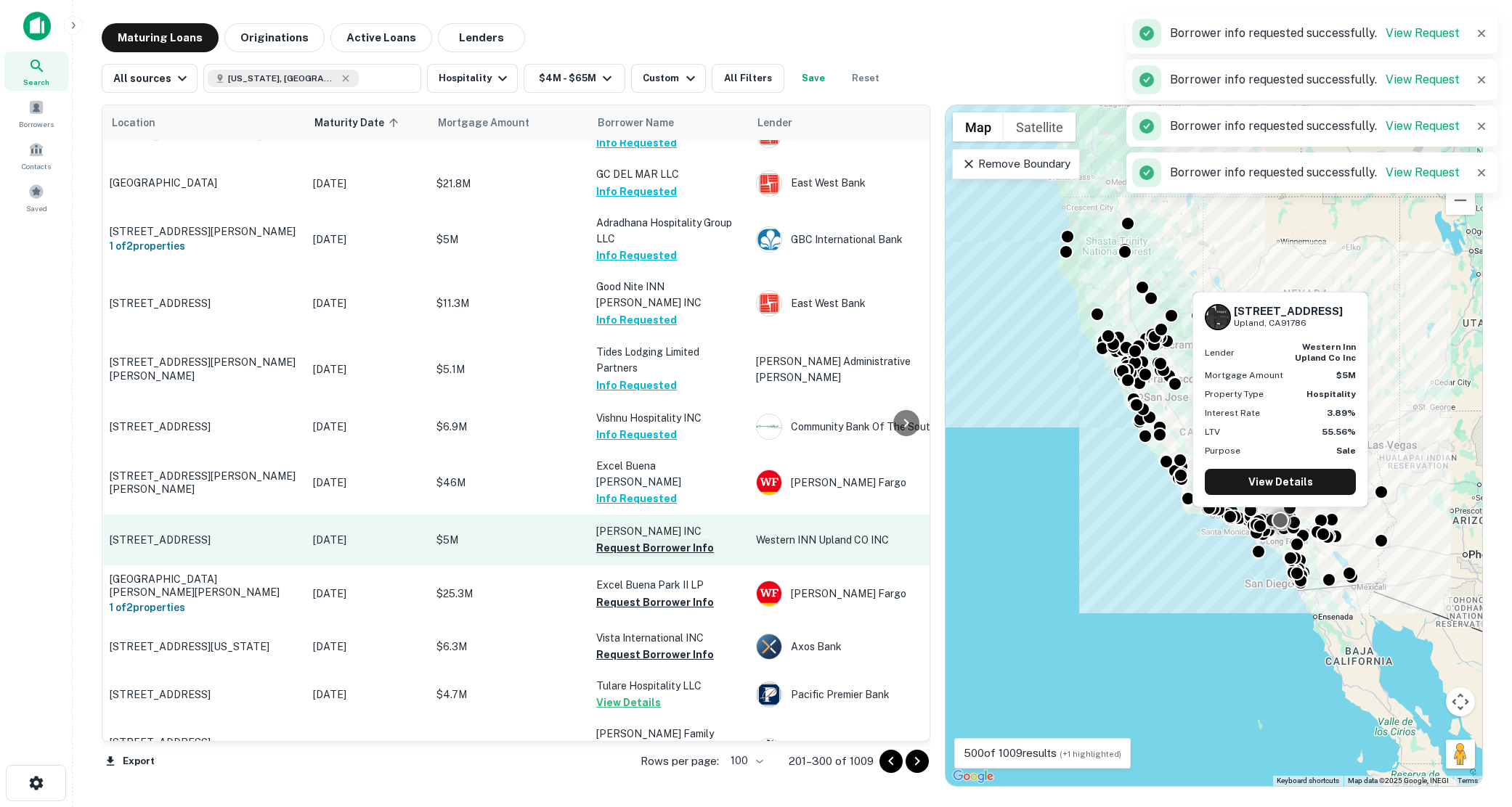
click at [619, 540] on button "Request Borrower Info" at bounding box center [655, 548] width 117 height 17
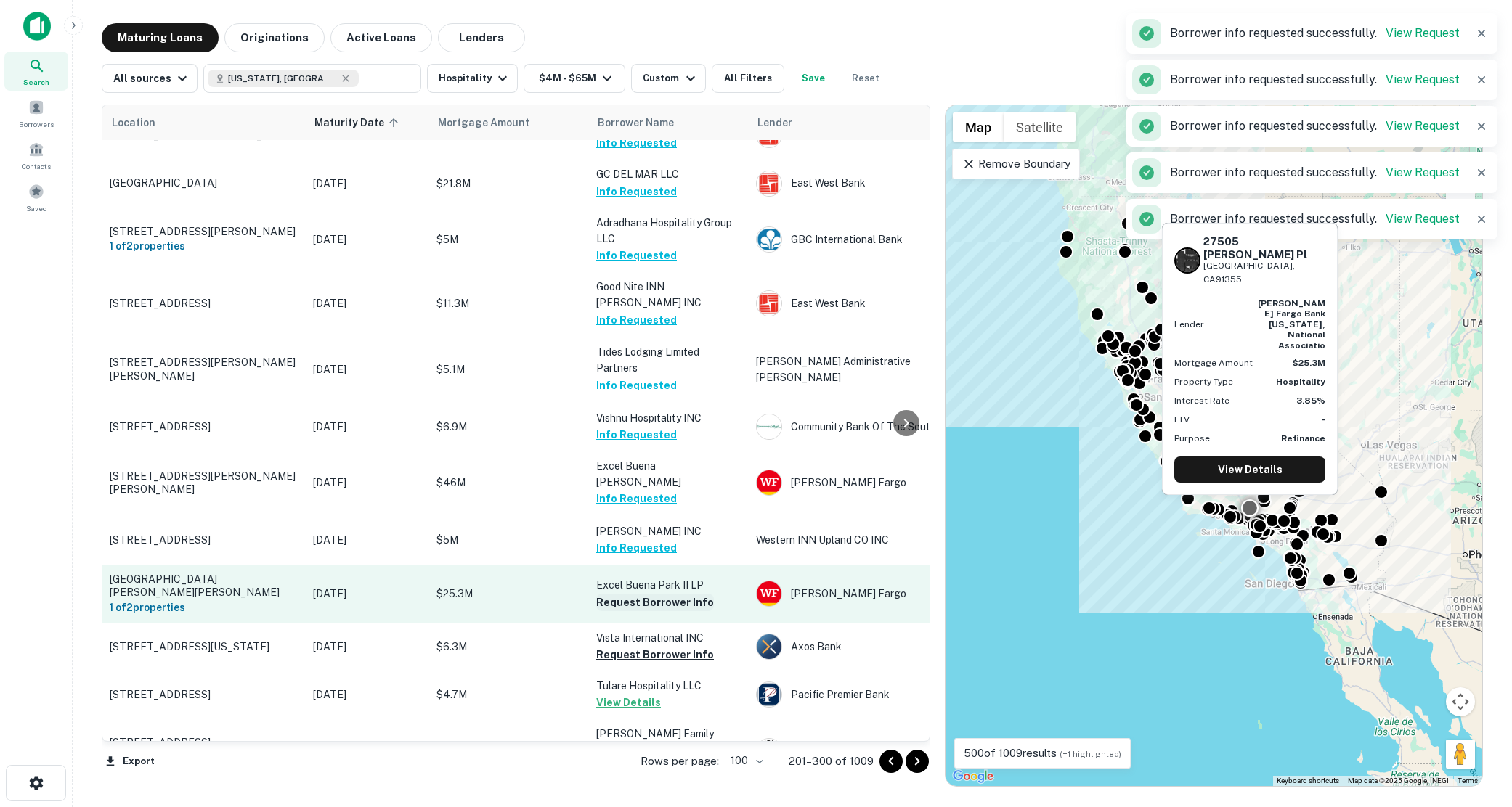
click at [621, 594] on button "Request Borrower Info" at bounding box center [655, 602] width 117 height 17
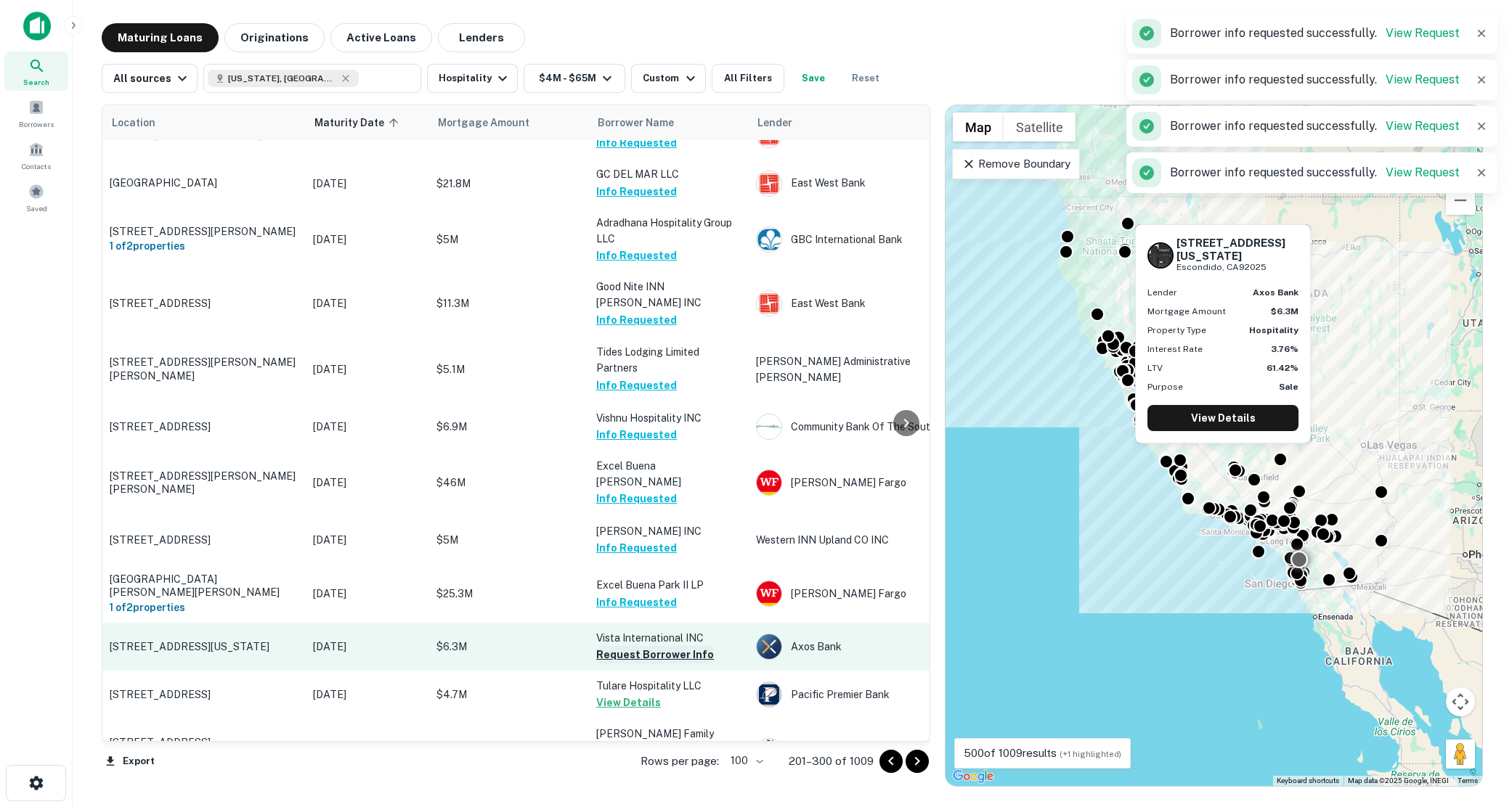
click at [622, 646] on button "Request Borrower Info" at bounding box center [655, 654] width 117 height 17
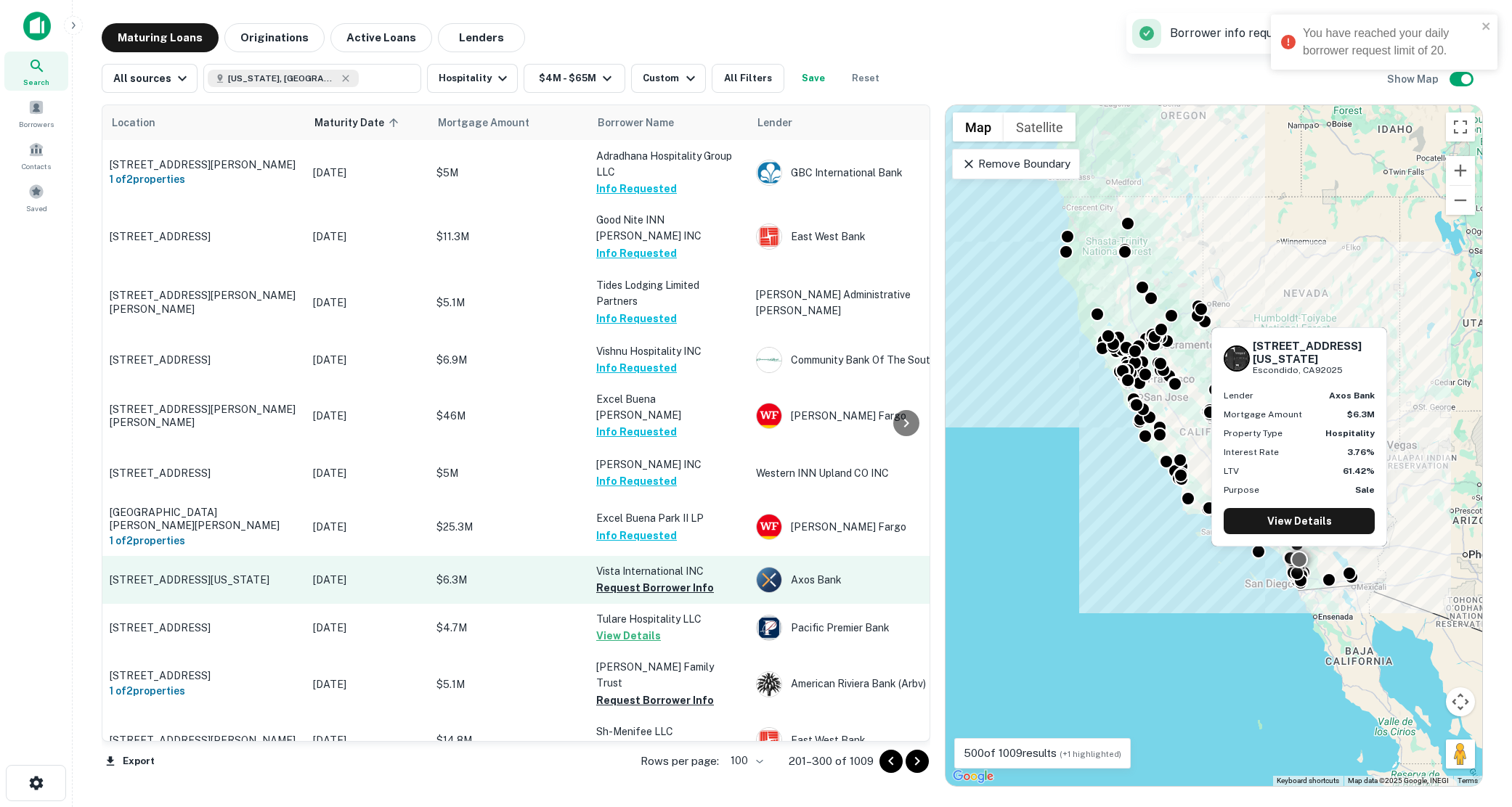
scroll to position [2686, 0]
